Goal: Task Accomplishment & Management: Complete application form

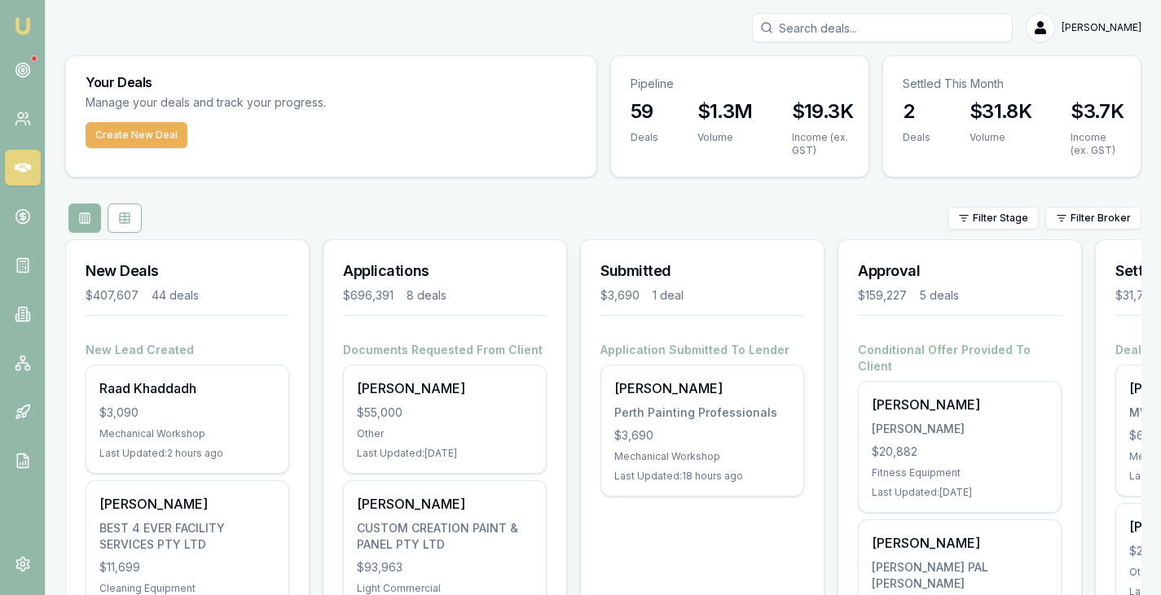
click at [165, 517] on div "Ajith Leons BEST 4 EVER FACILITY SERVICES PTY LTD $11,699 Cleaning Equipment La…" at bounding box center [187, 554] width 202 height 147
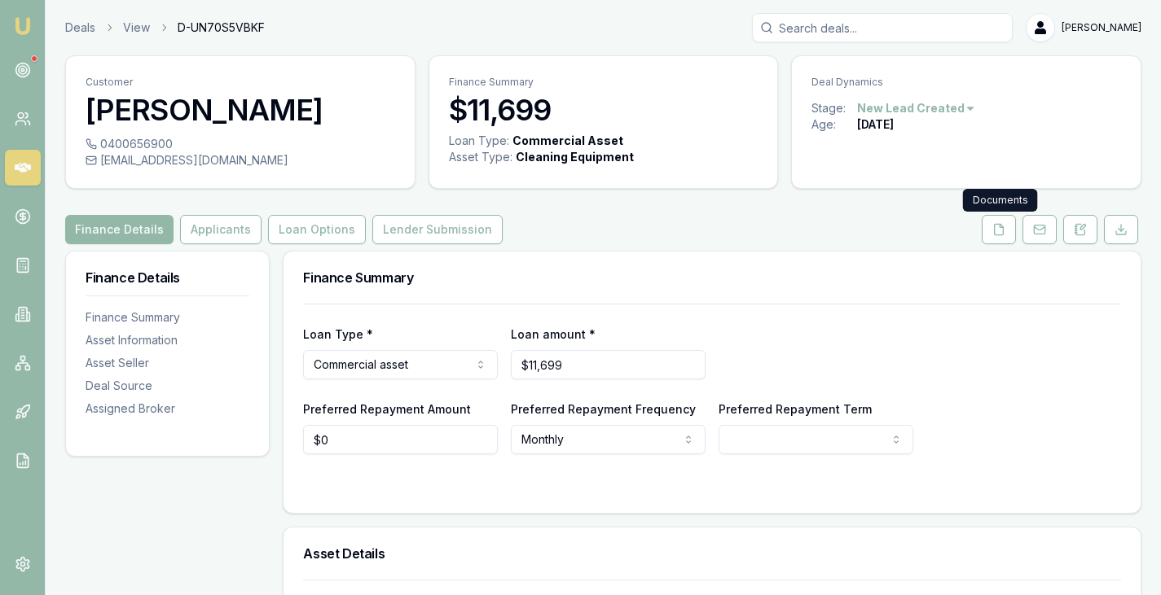
click at [998, 227] on icon at bounding box center [998, 229] width 13 height 13
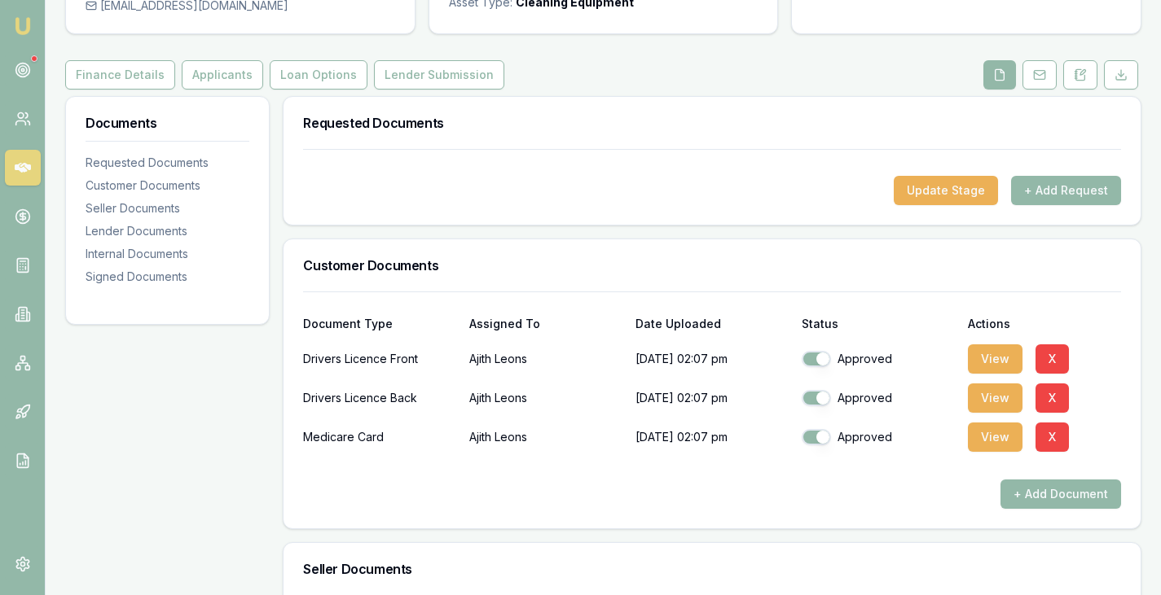
scroll to position [157, 0]
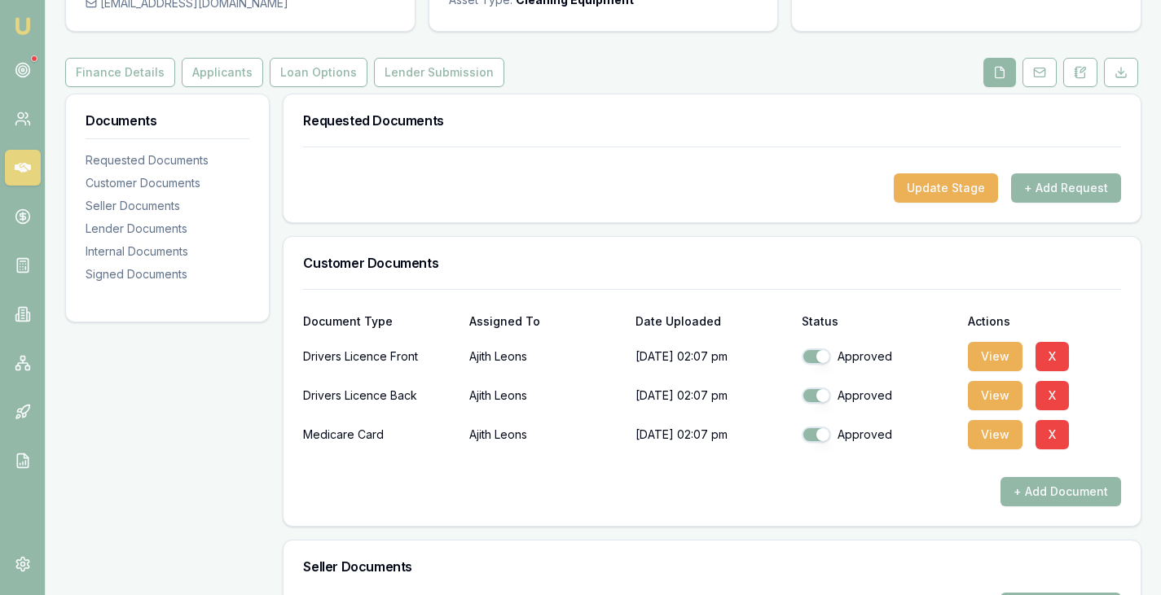
click at [995, 358] on button "View" at bounding box center [995, 356] width 55 height 29
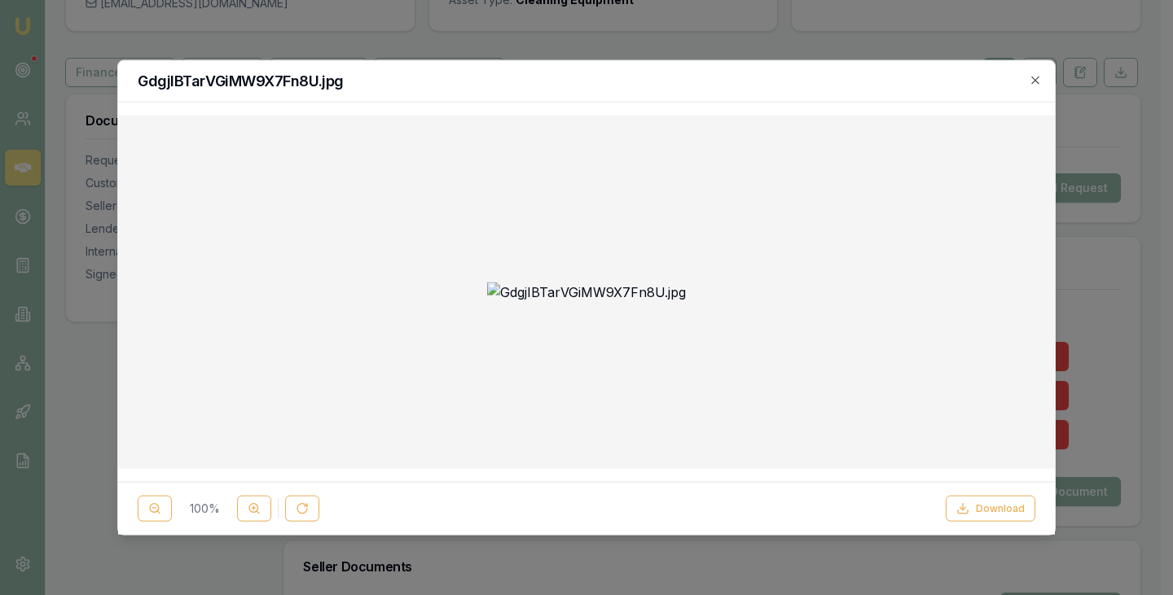
click at [1029, 79] on icon "button" at bounding box center [1035, 79] width 13 height 13
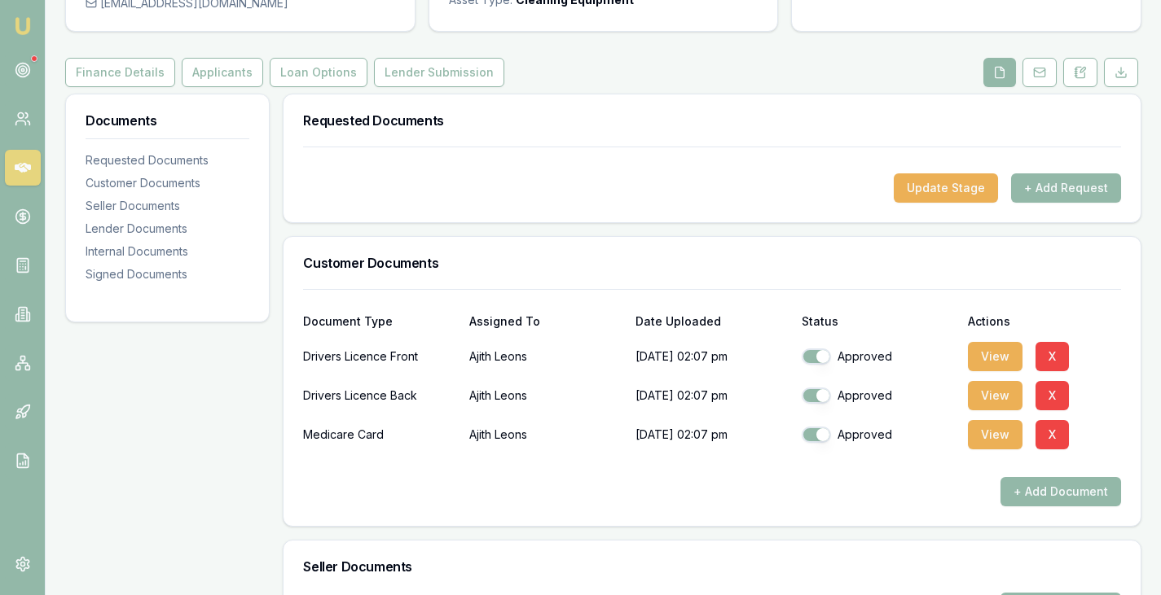
scroll to position [0, 0]
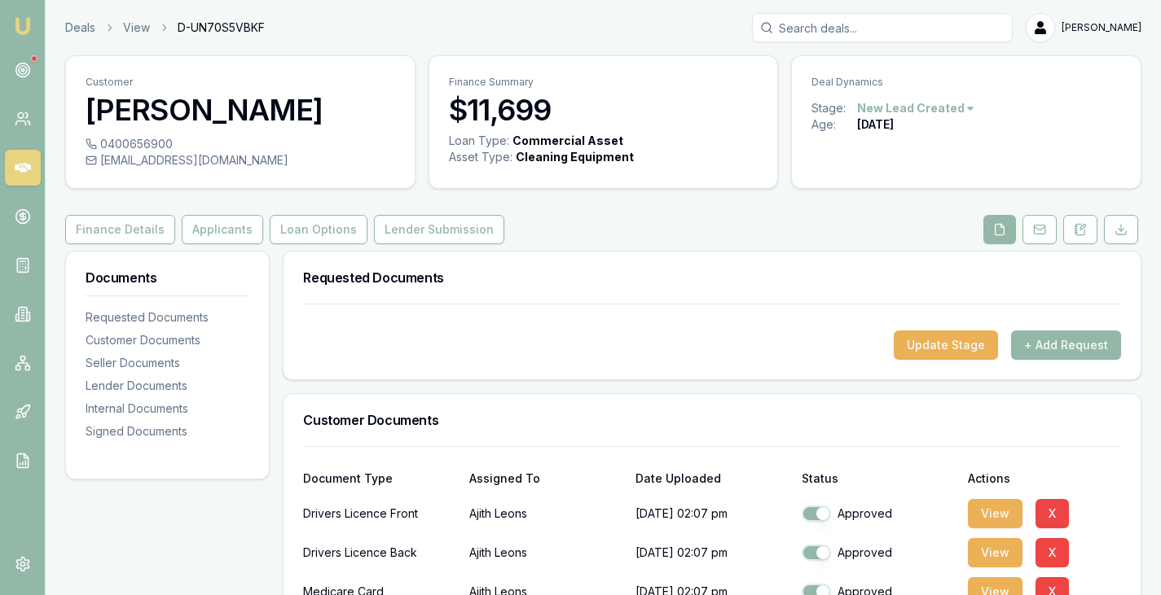
checkbox input "true"
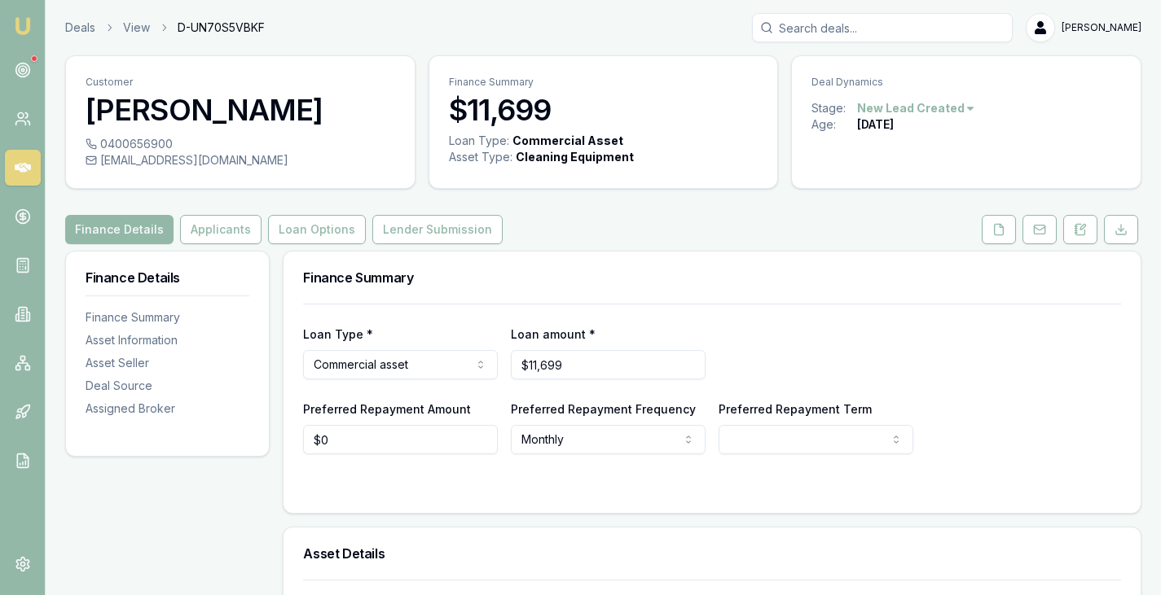
click at [194, 224] on button "Applicants" at bounding box center [220, 229] width 81 height 29
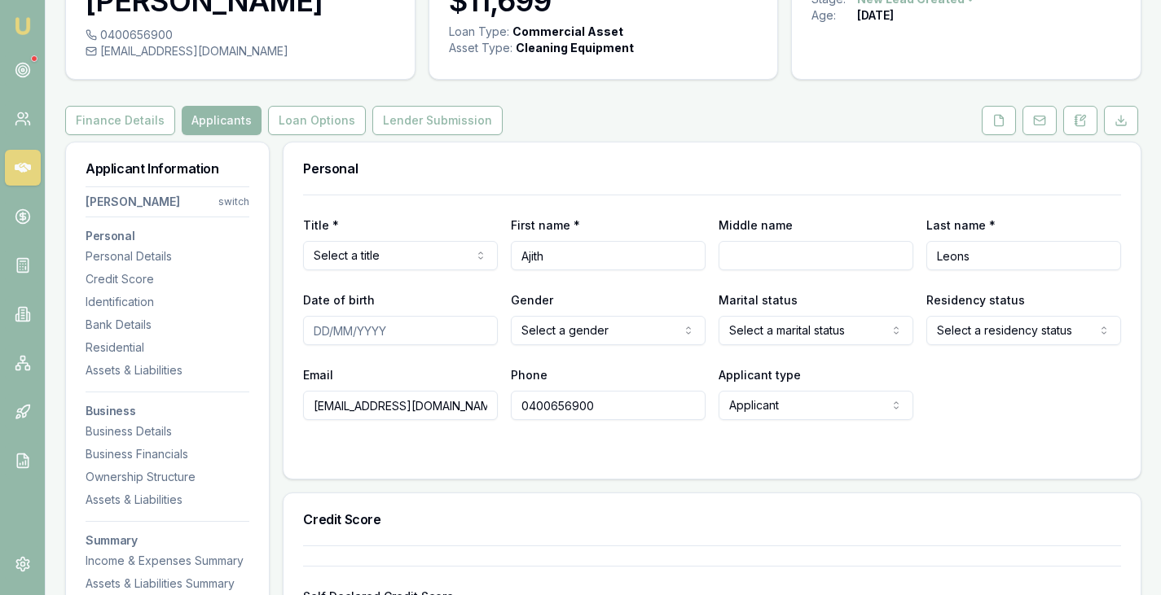
scroll to position [121, 0]
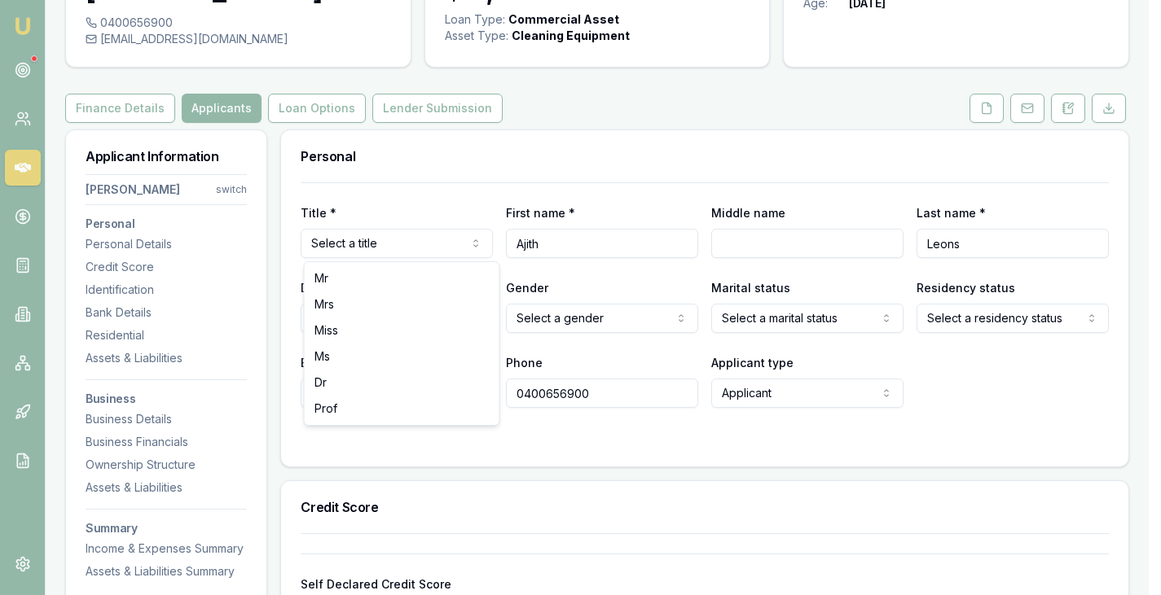
click at [417, 239] on html "Emu Broker Deals View D-UN70S5VBKF Brad Hearns Toggle Menu Customer Ajith Leons…" at bounding box center [580, 176] width 1161 height 595
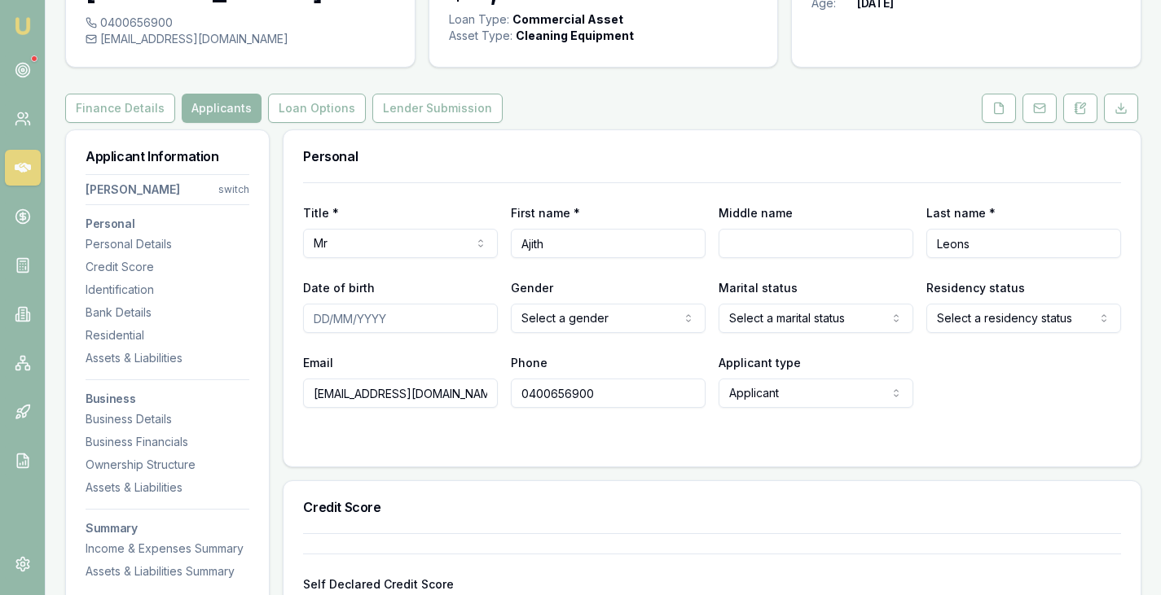
click at [312, 323] on input "Date of birth" at bounding box center [400, 318] width 195 height 29
type input "17/05/1974"
click at [327, 347] on div "Title * Mr Mr Mrs Miss Ms Dr Prof First name * Ajith Middle name Last name * Le…" at bounding box center [712, 295] width 818 height 226
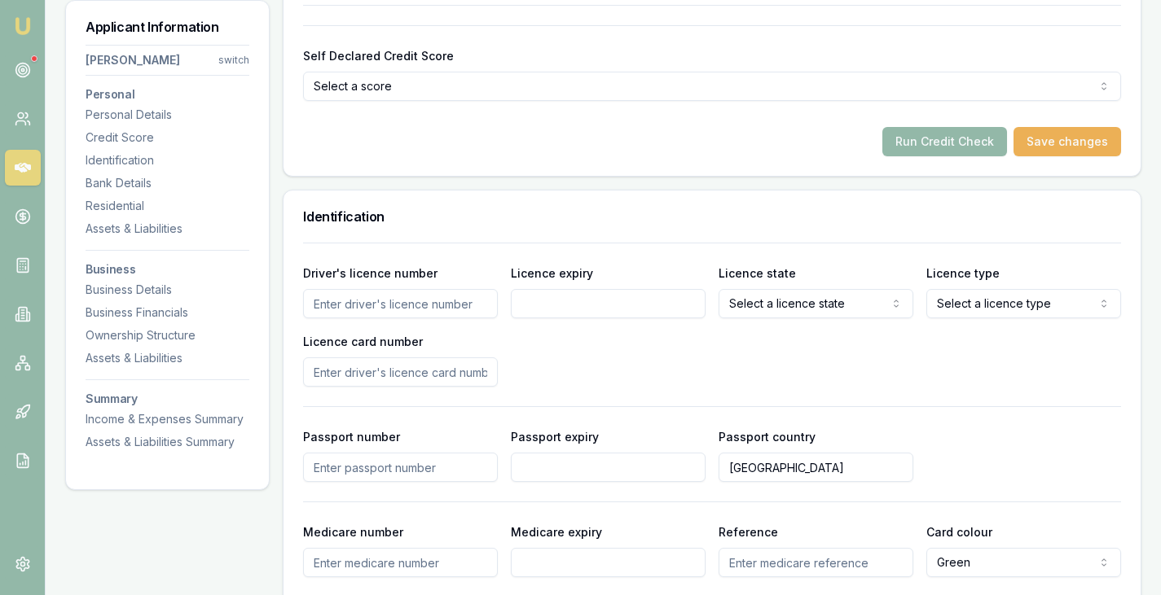
scroll to position [656, 0]
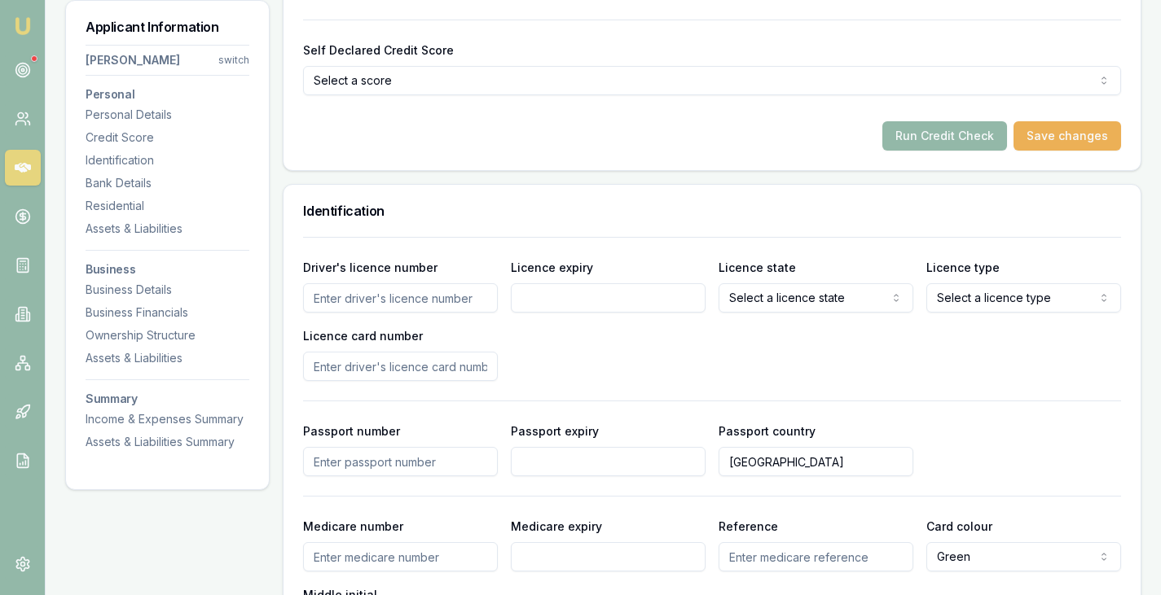
click at [378, 295] on input "Driver's licence number" at bounding box center [400, 297] width 195 height 29
paste input "096366086"
type input "096366086"
paste input "13-06-2032"
type input "13-06-2032"
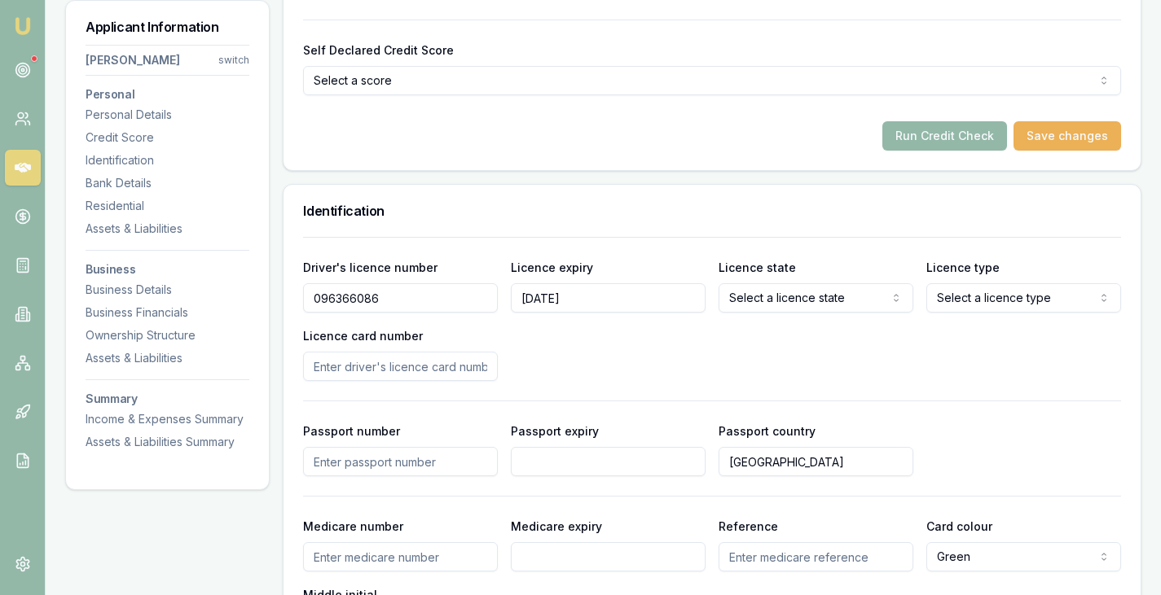
type input "13/06/2032"
select select "VIC"
select select "OPEN_LICENCE"
click at [361, 359] on input "P81969" at bounding box center [400, 366] width 195 height 29
type input "P8197869"
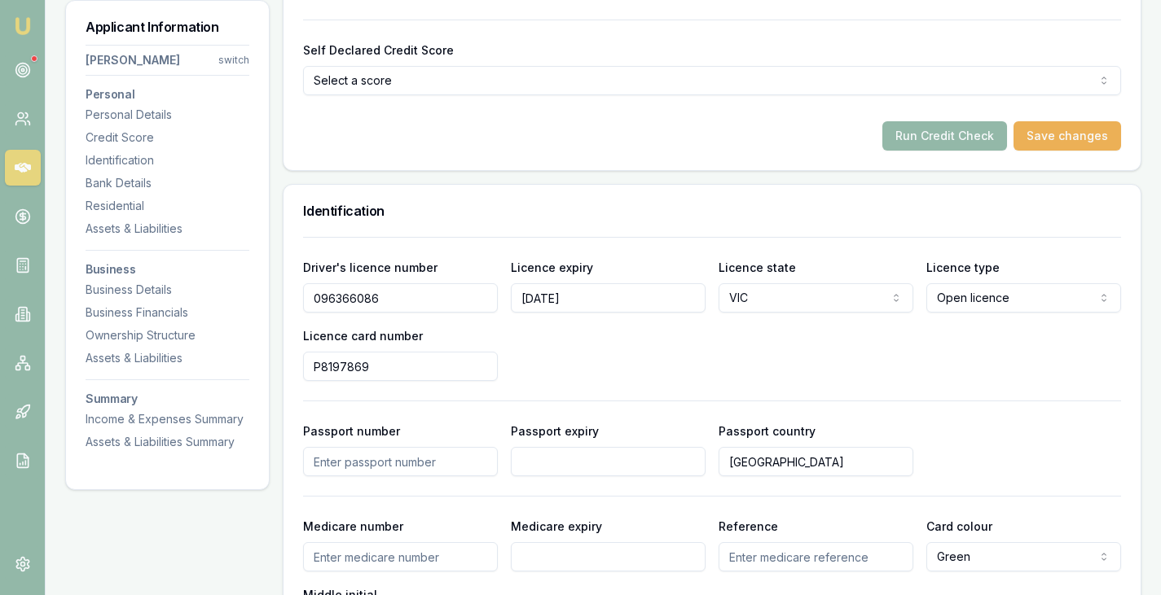
click at [598, 366] on div "Driver's licence number 096366086 Licence expiry 13/06/2032 Licence state VIC N…" at bounding box center [712, 319] width 818 height 124
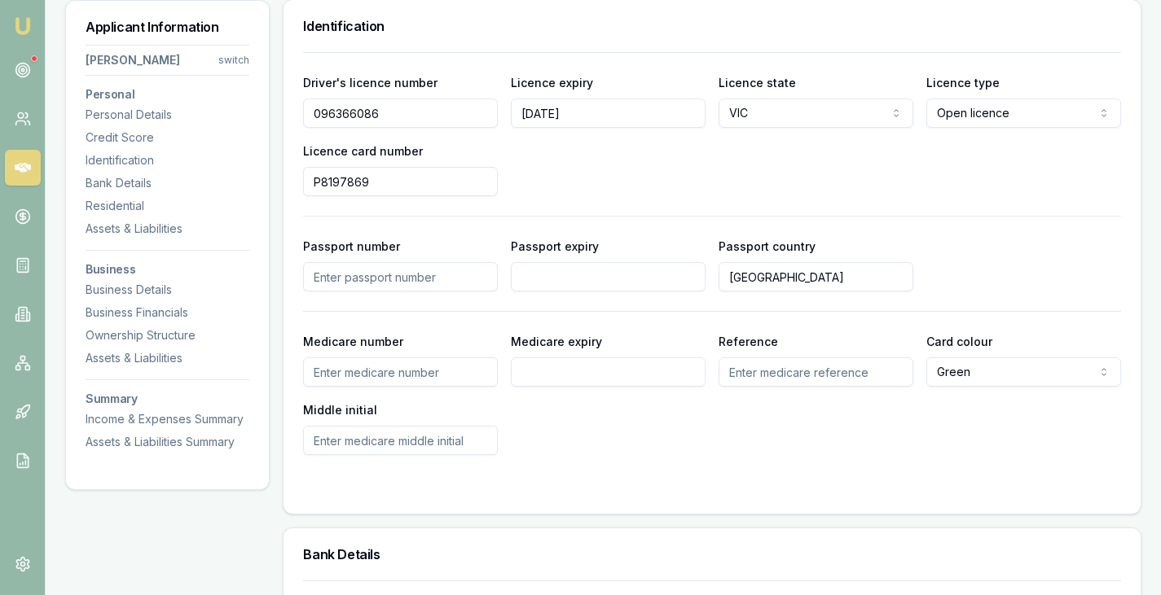
scroll to position [851, 0]
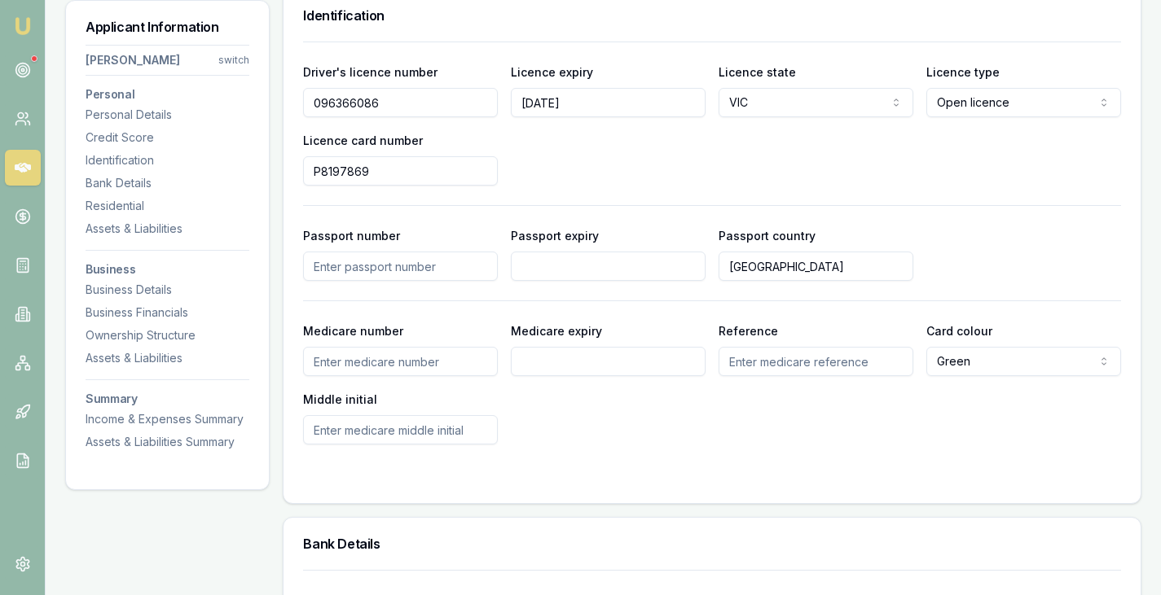
click at [388, 362] on input "Medicare number" at bounding box center [400, 361] width 195 height 29
type input "3471179534"
type input "0"
type input "9/2028"
type input "1"
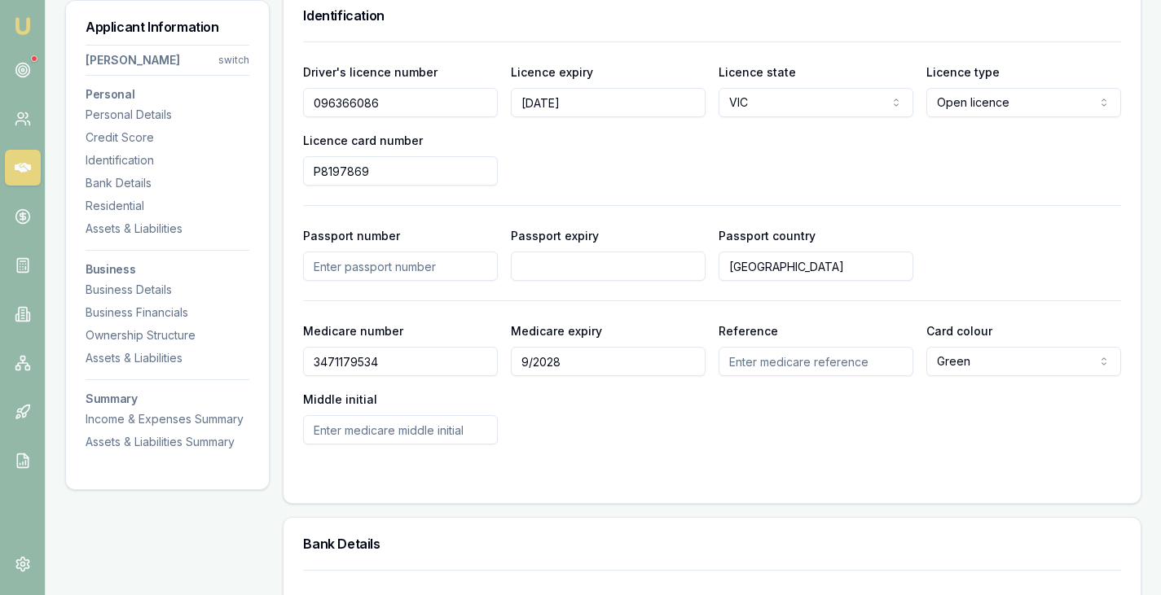
click at [838, 368] on input "Reference" at bounding box center [815, 361] width 195 height 29
type input "1"
click at [702, 446] on form "Driver's licence number 096366086 Licence expiry 13/06/2032 Licence state VIC N…" at bounding box center [712, 263] width 818 height 442
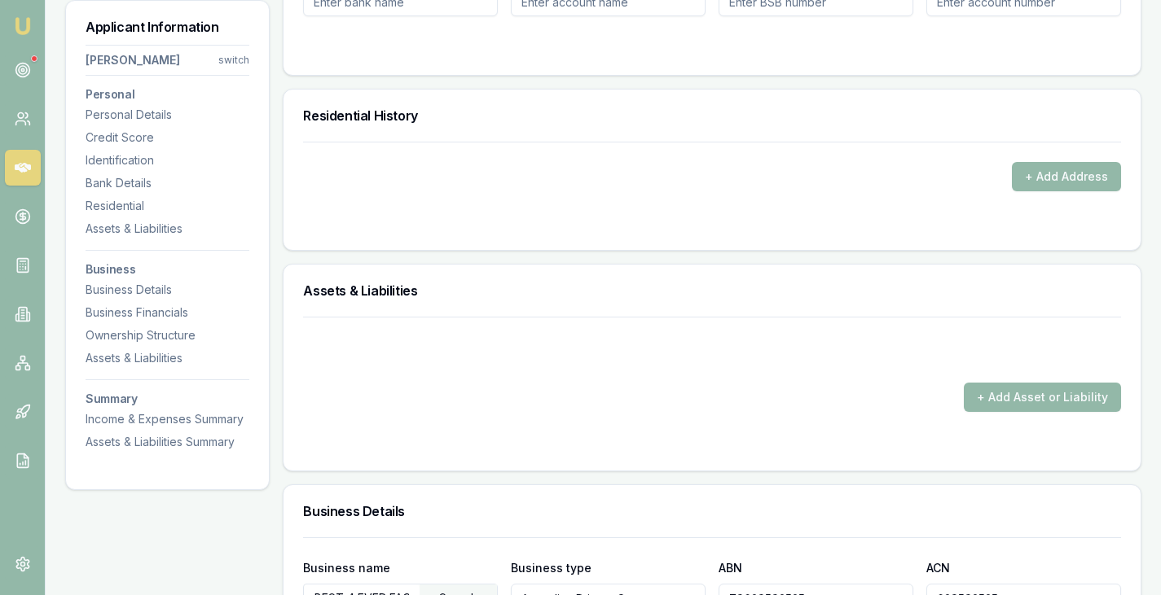
scroll to position [1482, 0]
click at [1075, 159] on div "+ Add Address" at bounding box center [712, 165] width 818 height 50
click at [1052, 176] on button "+ Add Address" at bounding box center [1066, 174] width 109 height 29
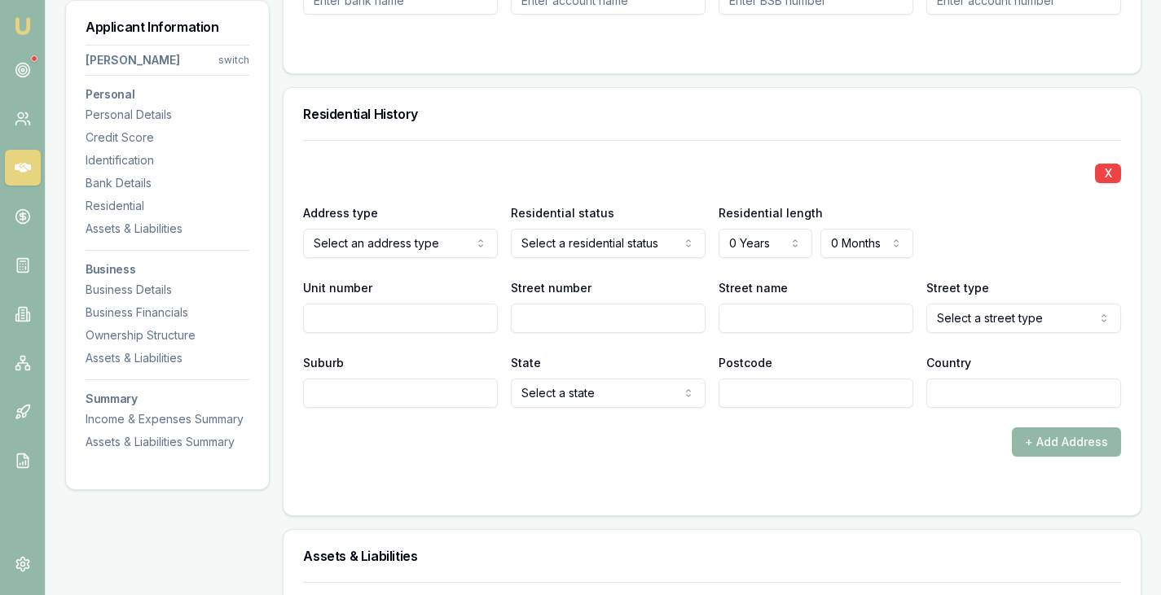
click at [750, 267] on div "X Address type Current Current Previous Residential status Owner with mortgage …" at bounding box center [712, 274] width 818 height 268
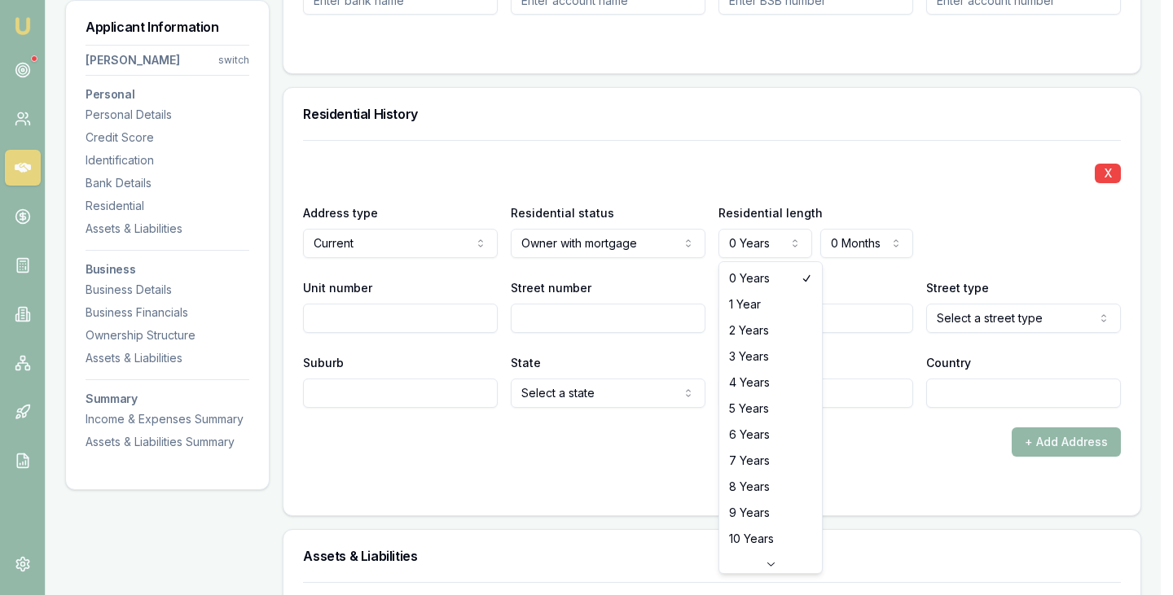
select select "5"
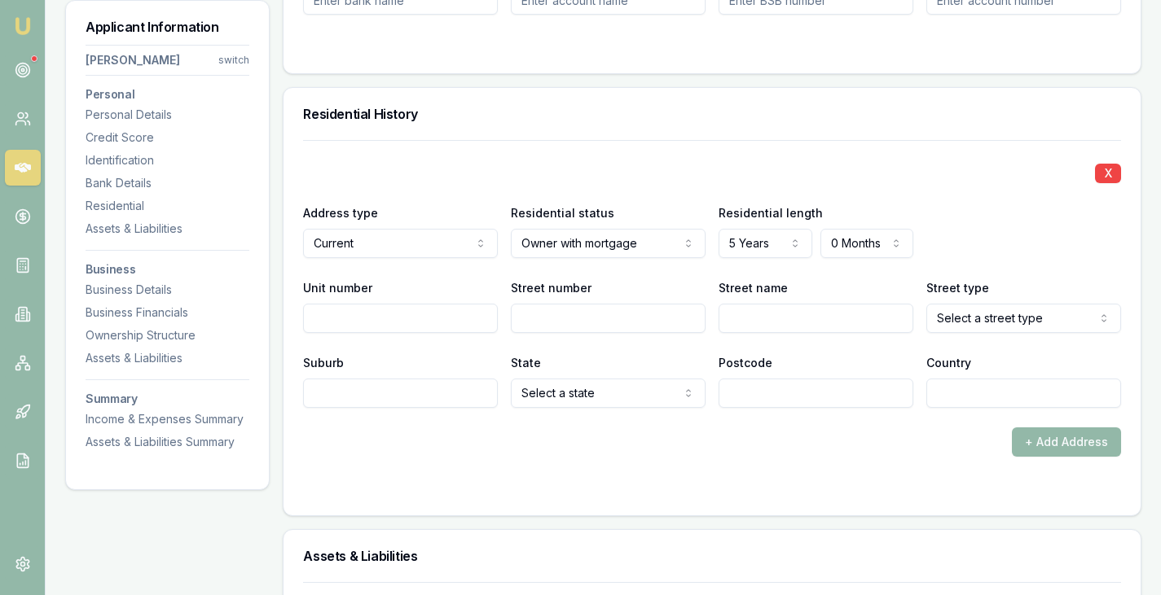
click at [546, 326] on input "Street number" at bounding box center [608, 318] width 195 height 29
click at [558, 324] on input "Street number" at bounding box center [608, 318] width 195 height 29
type input "86-88"
click at [777, 317] on input "Street name" at bounding box center [815, 318] width 195 height 29
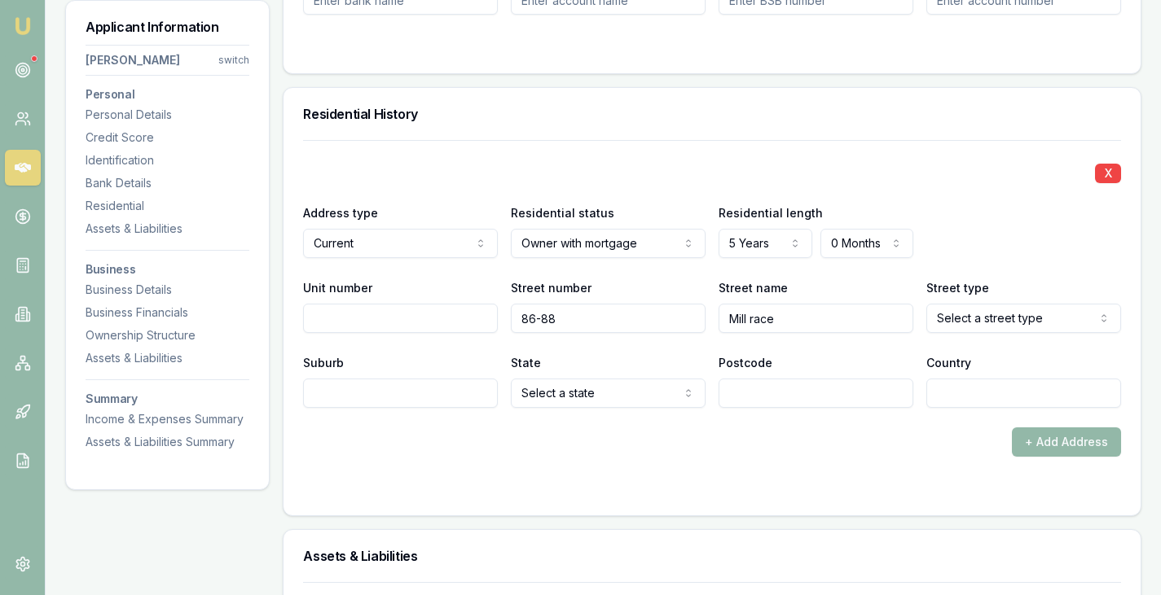
type input "Mill race"
select select "Road"
type input "Highton"
select select "VIC"
click at [759, 401] on input "Postcode" at bounding box center [815, 393] width 195 height 29
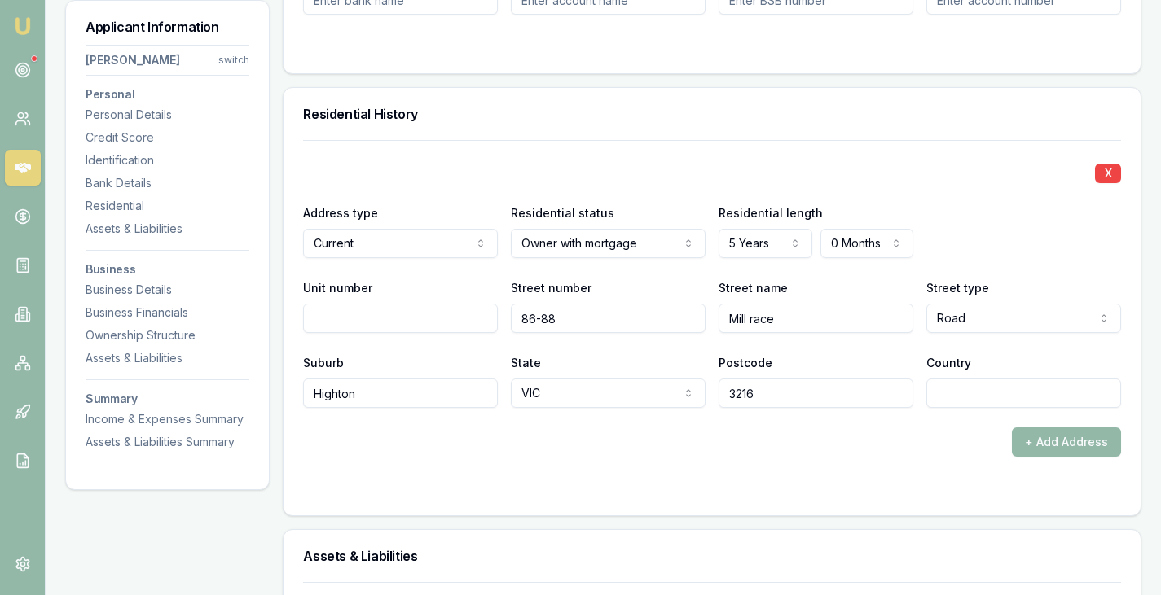
type input "3216"
type input "Aust"
click at [799, 68] on div "Bank name Account name BSB number Account number" at bounding box center [711, 6] width 857 height 134
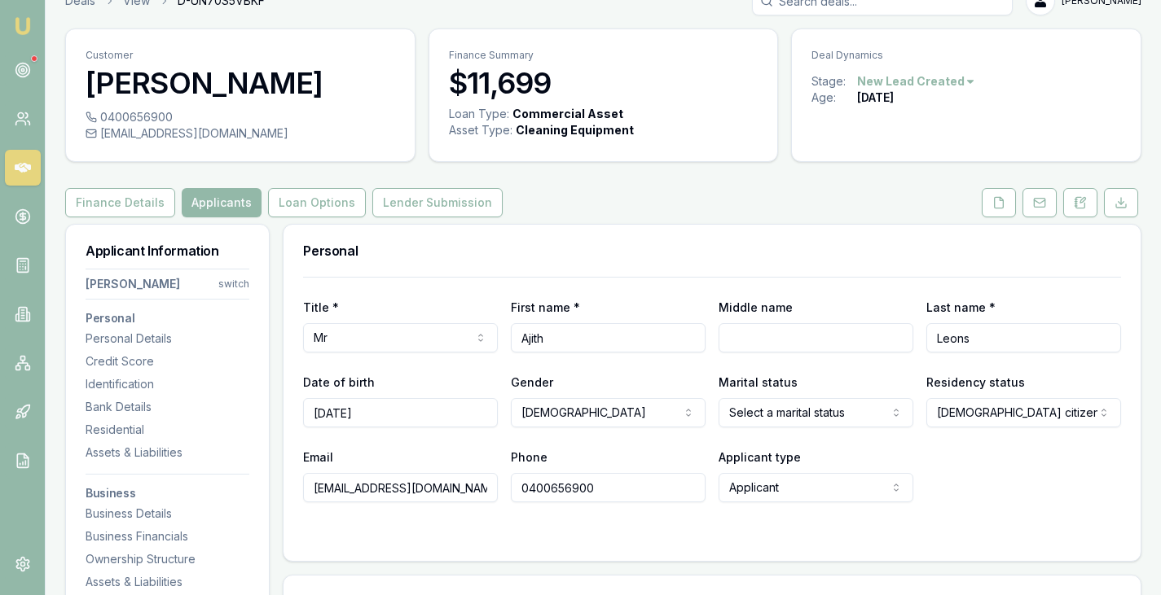
scroll to position [5, 0]
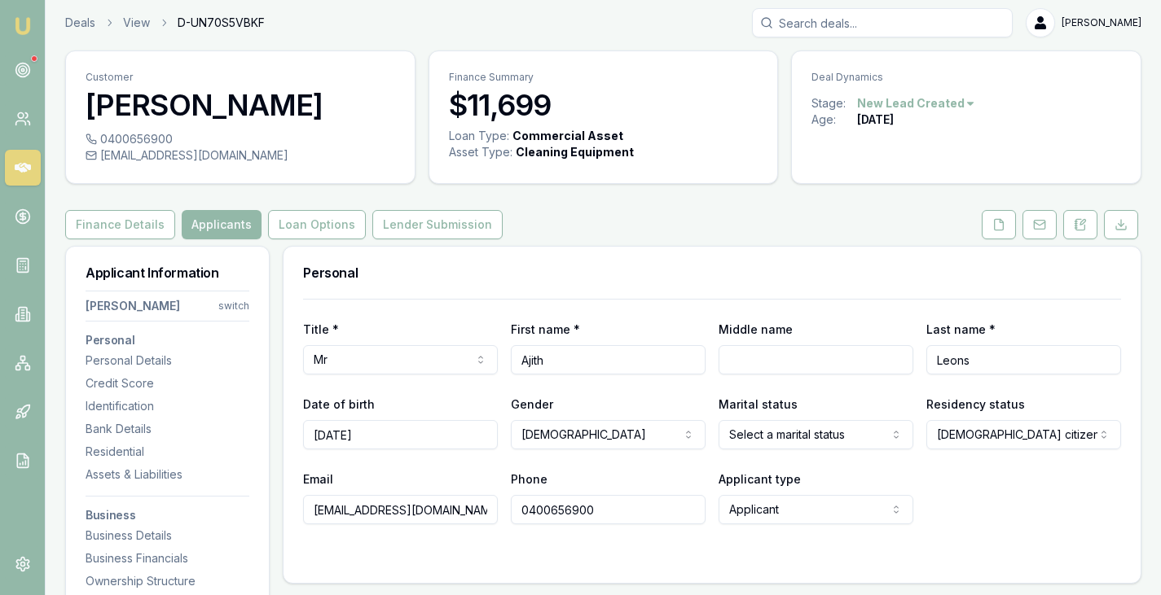
click at [994, 231] on button at bounding box center [998, 224] width 34 height 29
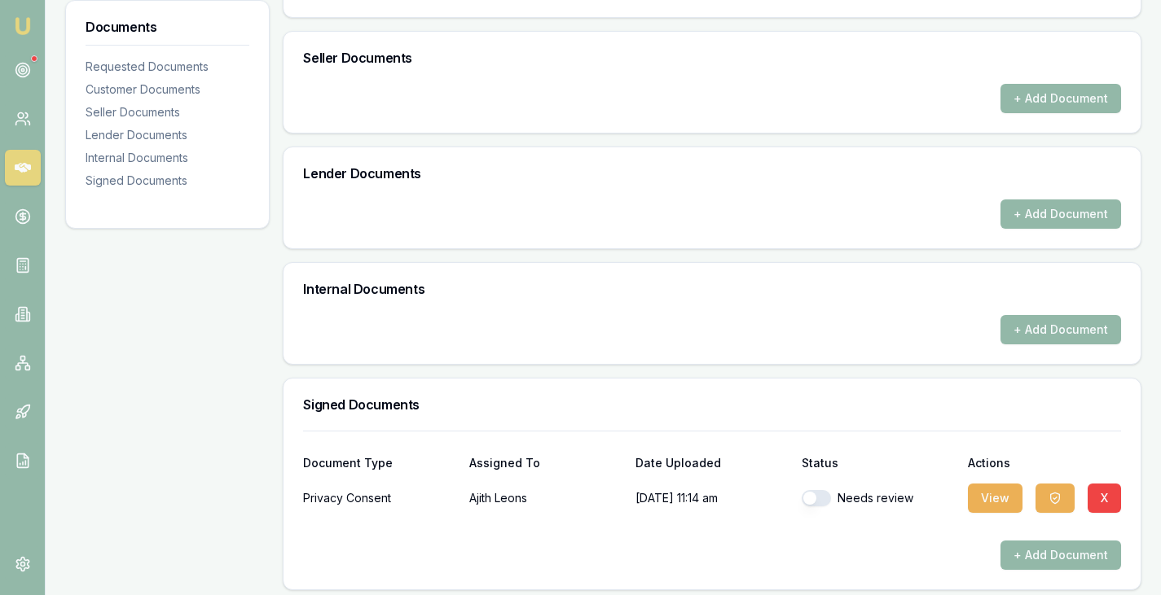
scroll to position [674, 0]
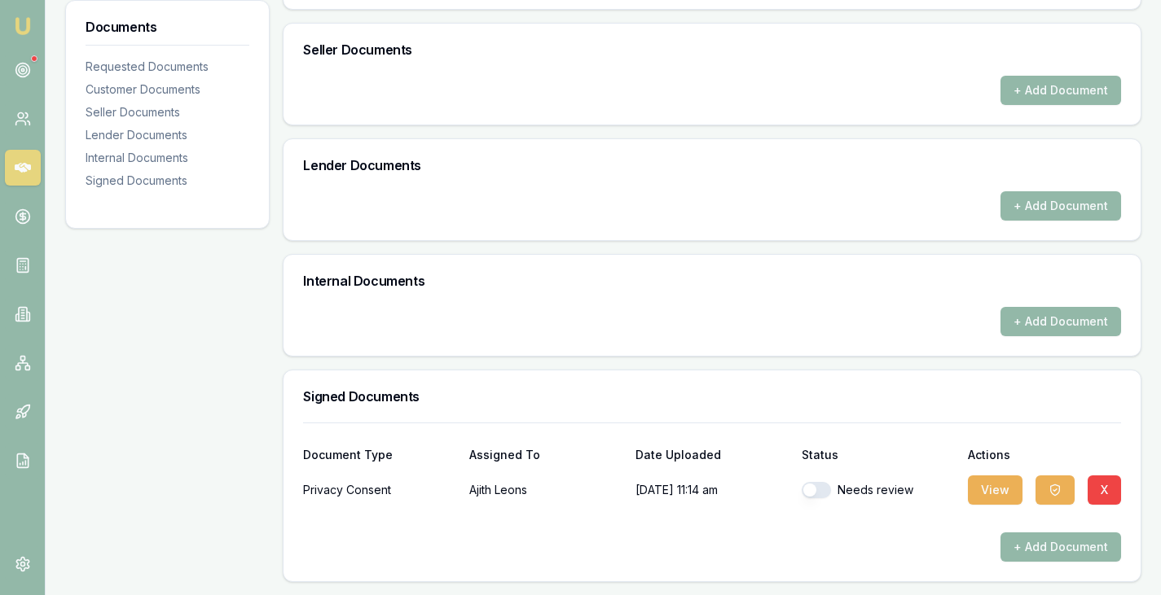
click at [817, 497] on button "button" at bounding box center [815, 490] width 29 height 16
checkbox input "true"
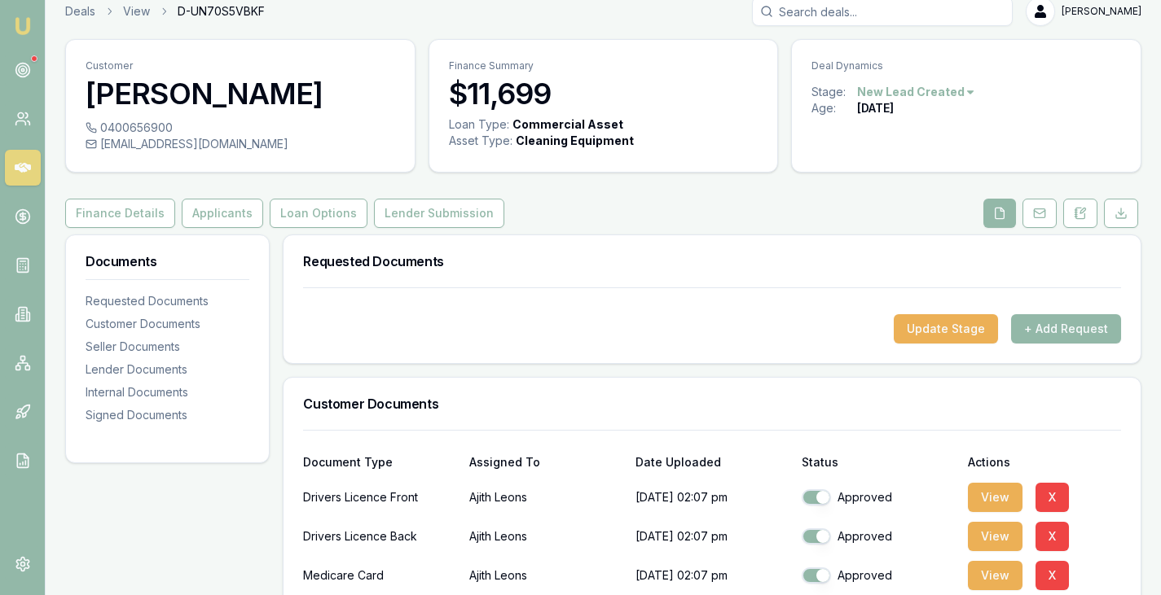
scroll to position [0, 0]
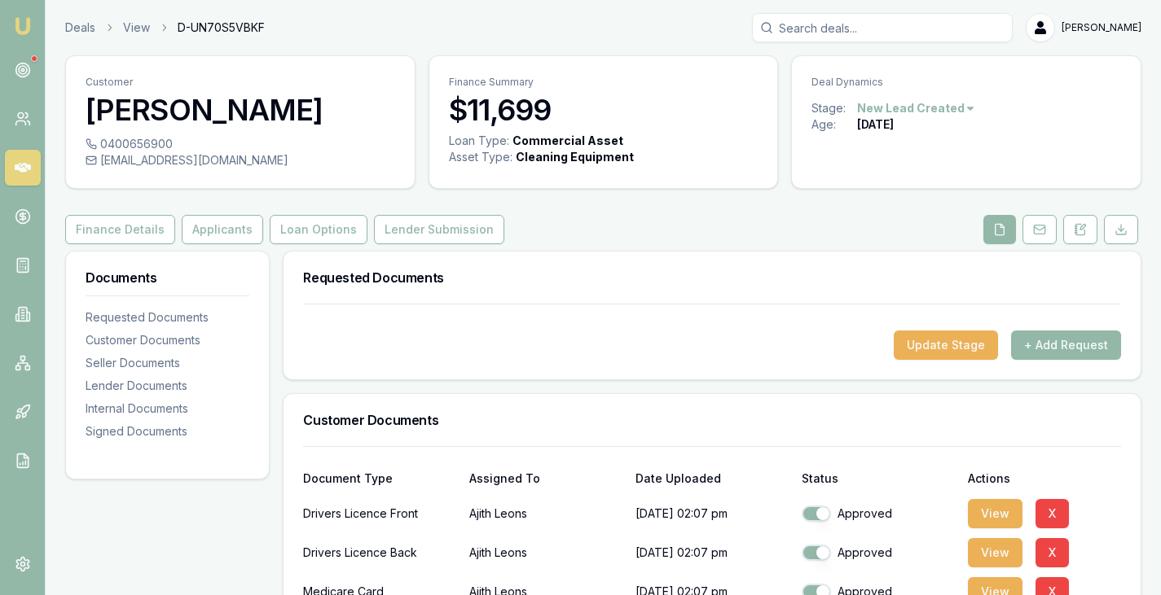
click at [121, 219] on button "Finance Details" at bounding box center [120, 229] width 110 height 29
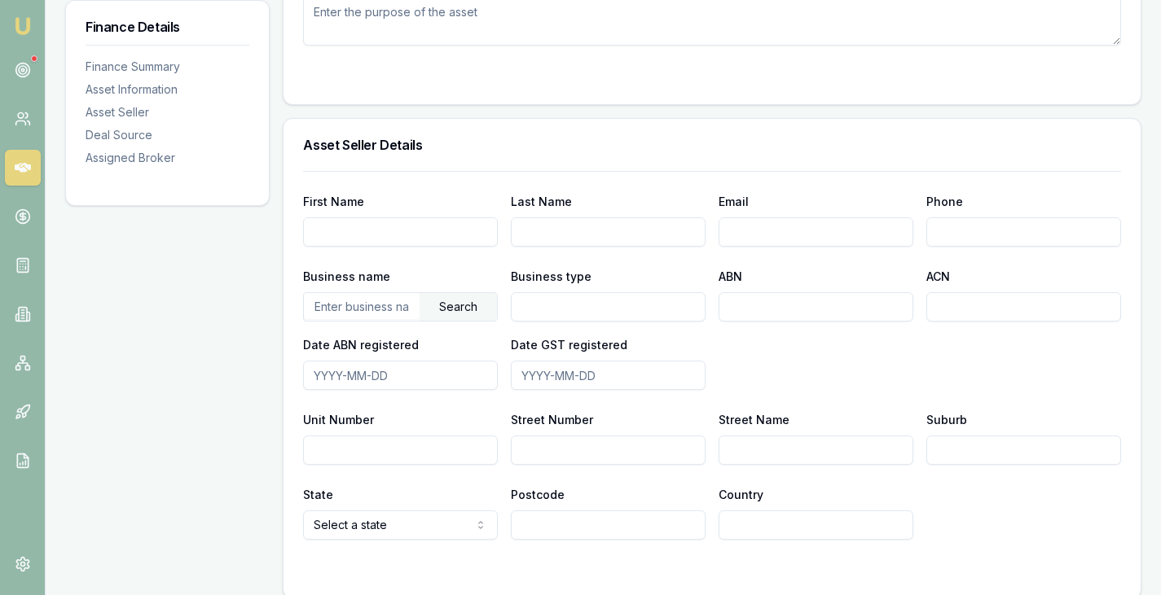
scroll to position [780, 0]
drag, startPoint x: 537, startPoint y: 318, endPoint x: 414, endPoint y: 165, distance: 195.8
click at [414, 165] on div "Asset Seller Details" at bounding box center [711, 144] width 857 height 52
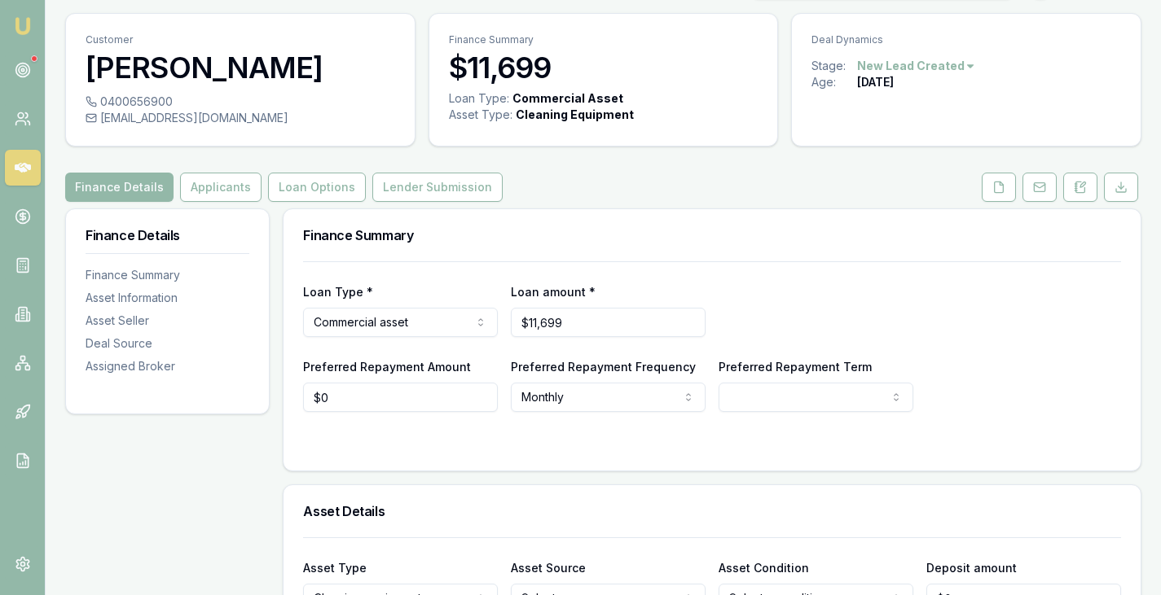
scroll to position [42, 0]
click at [200, 193] on button "Applicants" at bounding box center [220, 187] width 81 height 29
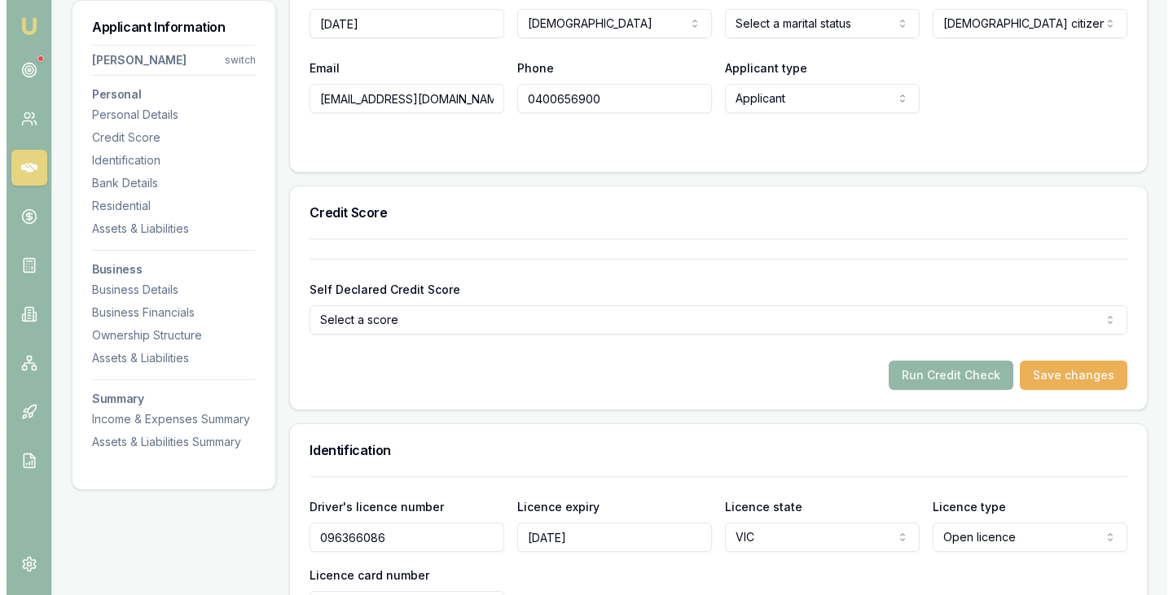
scroll to position [417, 0]
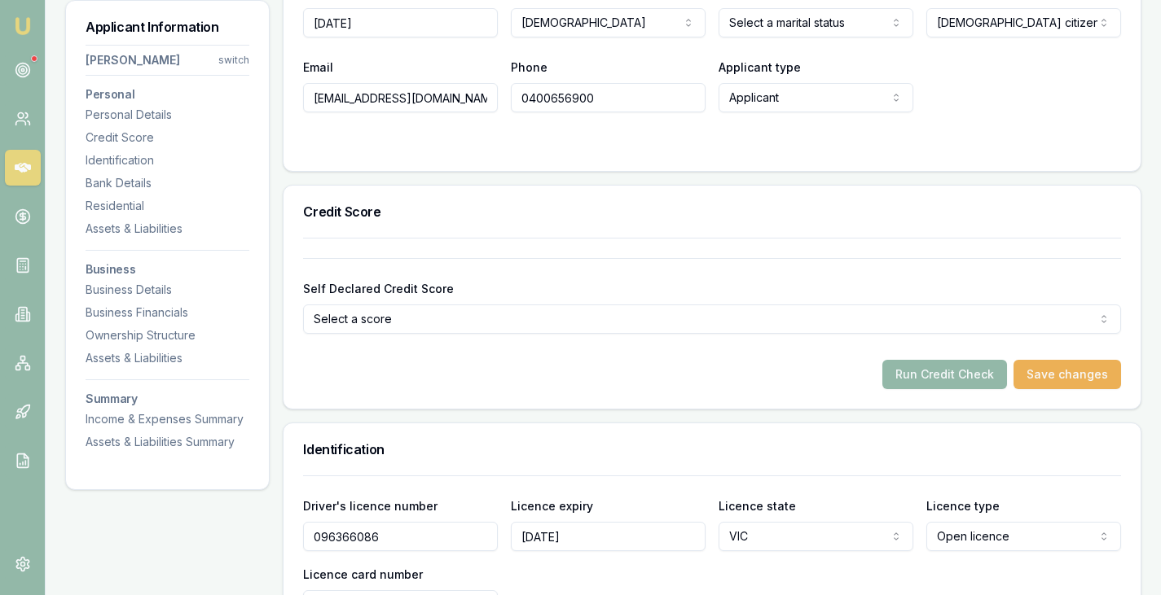
click at [914, 364] on button "Run Credit Check" at bounding box center [944, 374] width 125 height 29
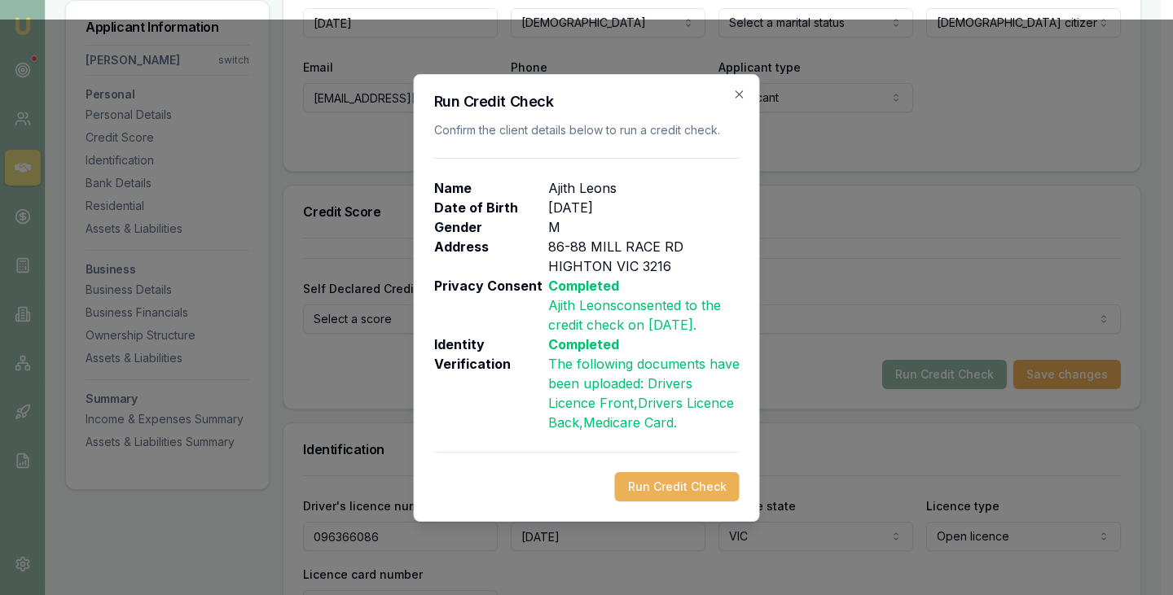
click at [681, 487] on button "Run Credit Check" at bounding box center [677, 486] width 125 height 29
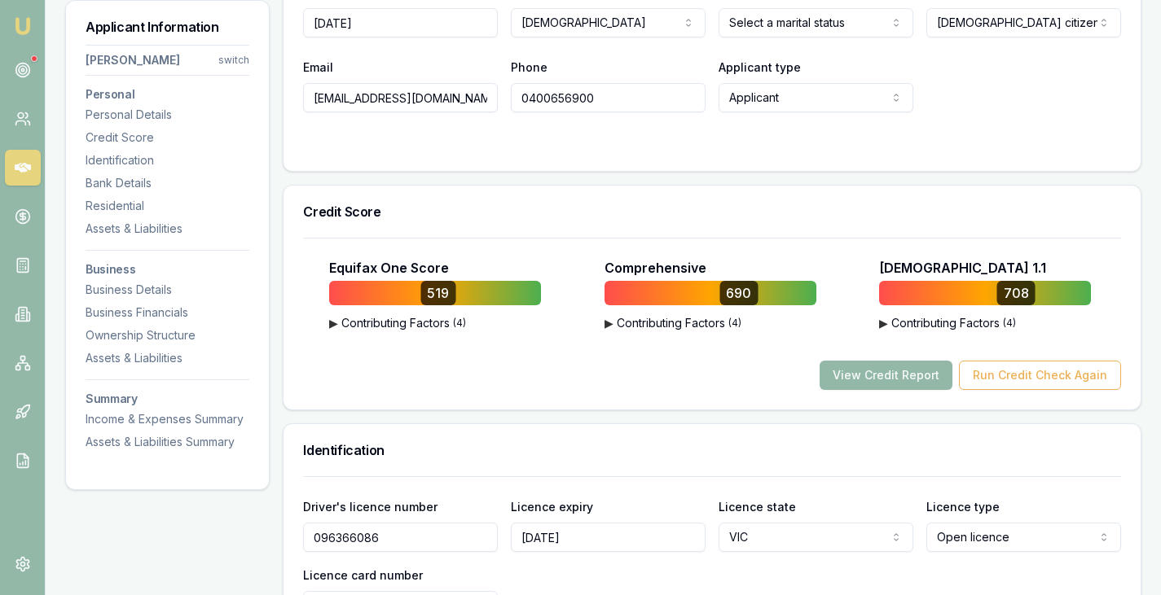
click at [889, 376] on button "View Credit Report" at bounding box center [885, 375] width 133 height 29
click at [674, 357] on div "Equifax One Score 519 ▶ Contributing Factors ( 4 ) Late Payments of 15-29 Days …" at bounding box center [712, 324] width 818 height 132
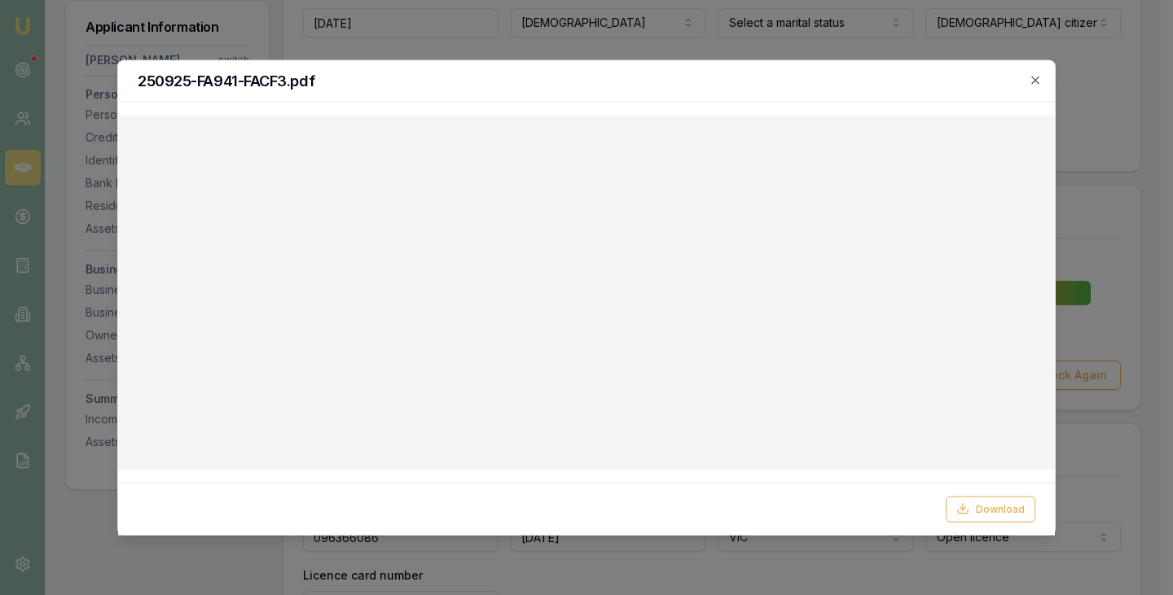
click at [998, 508] on button "Download" at bounding box center [991, 509] width 90 height 26
